Goal: Information Seeking & Learning: Learn about a topic

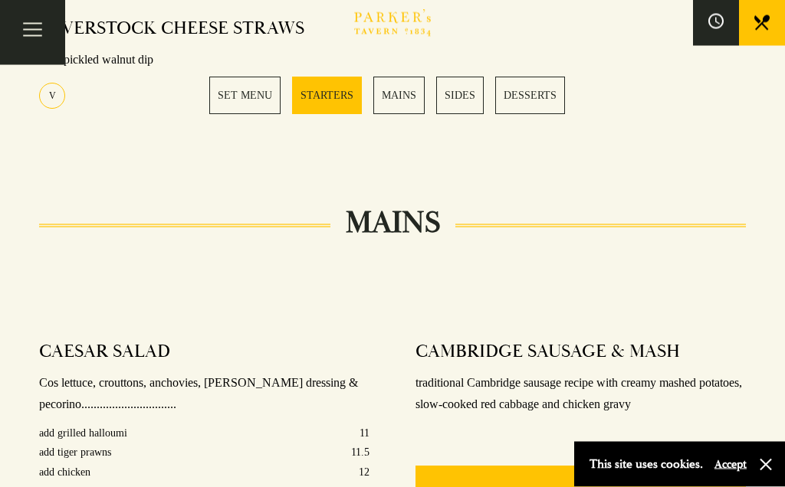
scroll to position [1014, 0]
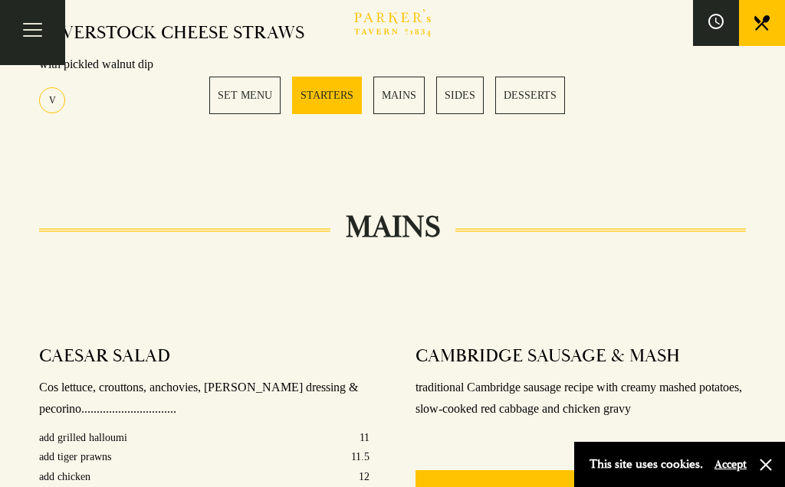
click at [404, 93] on link "MAINS" at bounding box center [398, 96] width 51 height 38
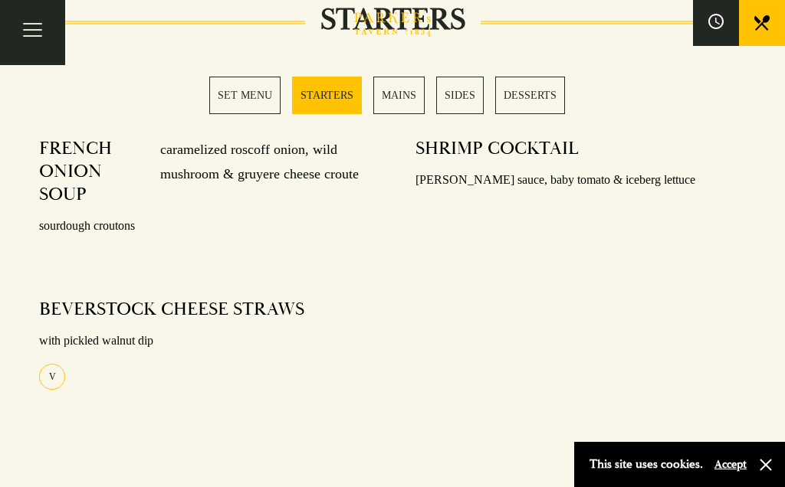
scroll to position [736, 0]
click at [248, 100] on link "SET MENU" at bounding box center [244, 96] width 71 height 38
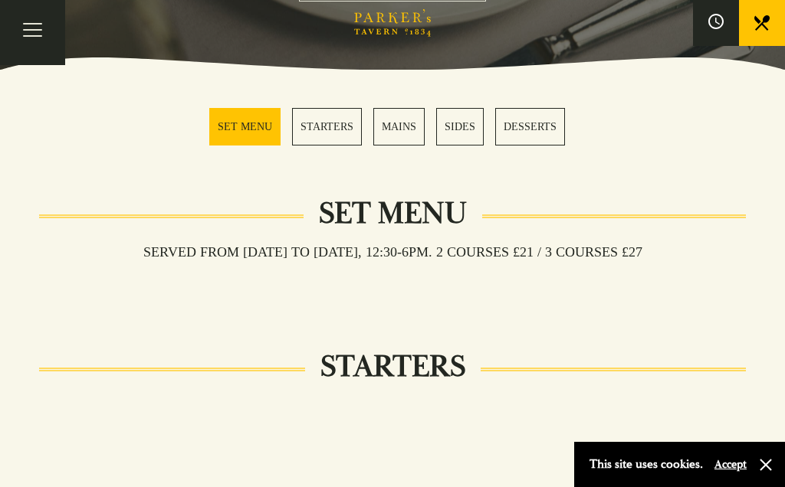
scroll to position [389, 0]
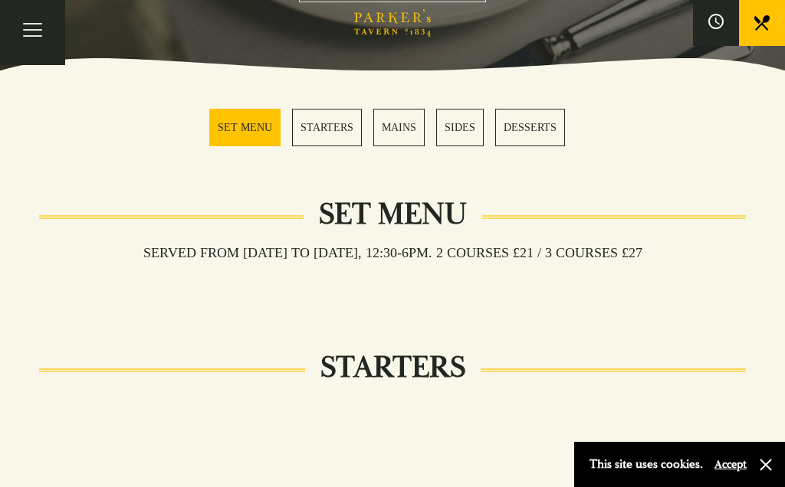
click at [538, 129] on link "DESSERTS" at bounding box center [530, 128] width 70 height 38
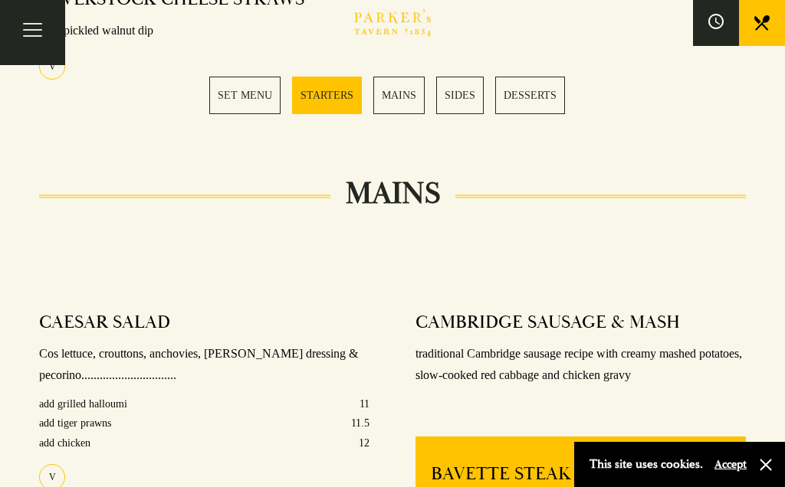
scroll to position [1047, 0]
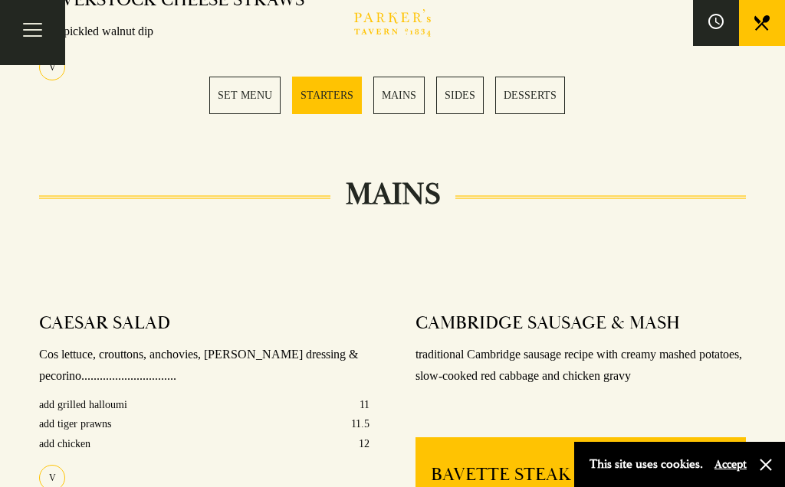
click at [251, 95] on link "SET MENU" at bounding box center [244, 96] width 71 height 38
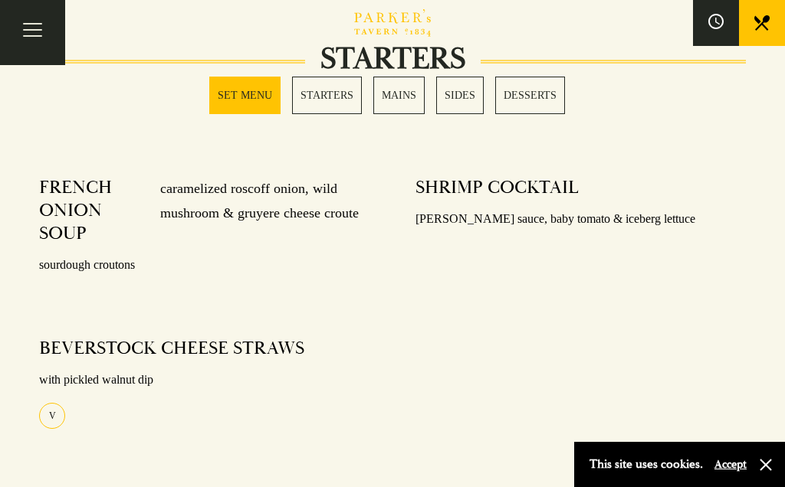
scroll to position [605, 0]
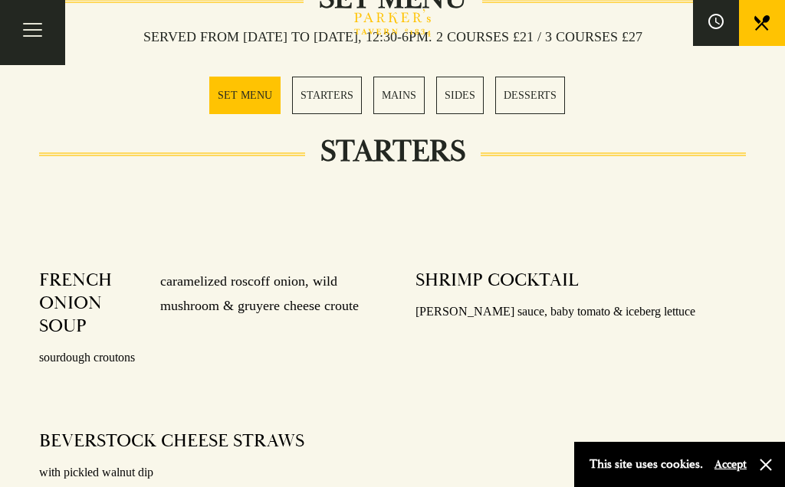
click at [339, 96] on link "STARTERS" at bounding box center [327, 96] width 70 height 38
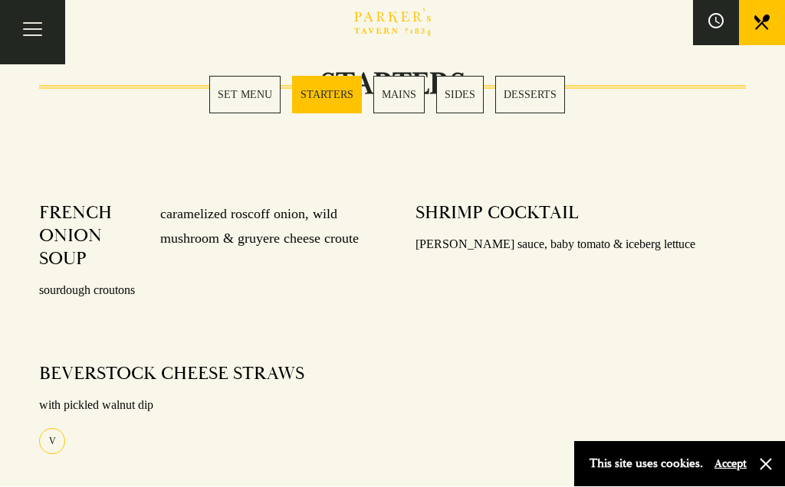
scroll to position [759, 0]
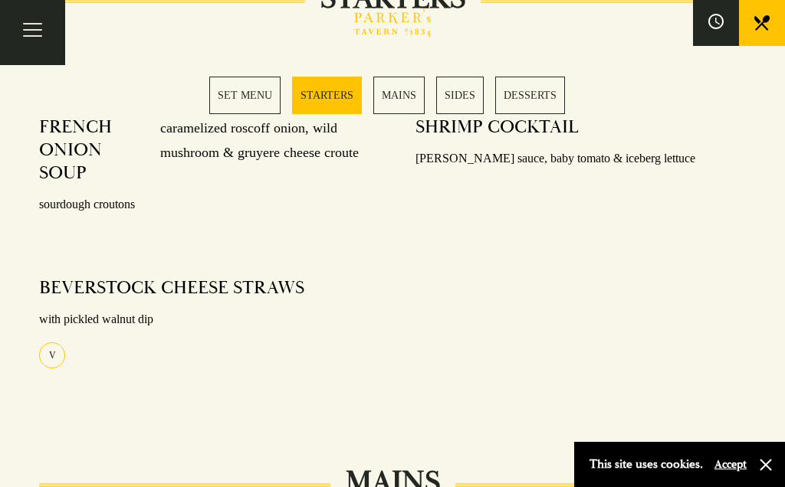
click at [409, 92] on link "MAINS" at bounding box center [398, 96] width 51 height 38
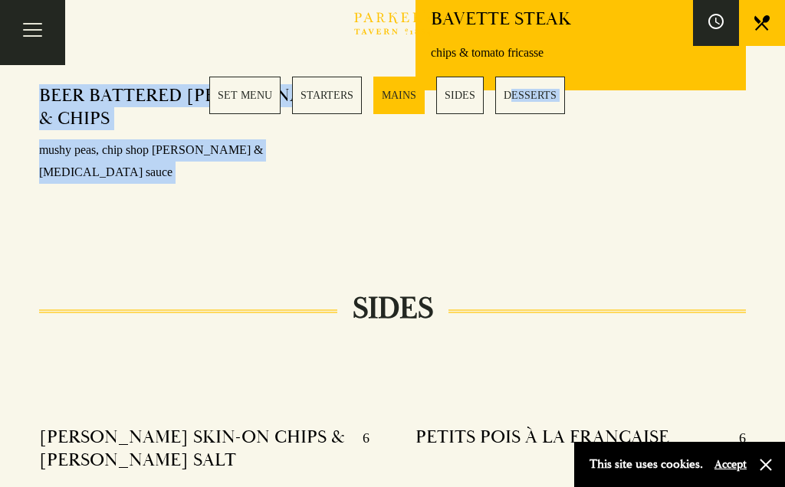
scroll to position [1502, 0]
